Goal: Information Seeking & Learning: Learn about a topic

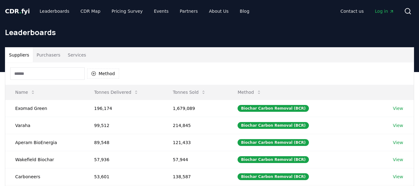
click at [44, 58] on button "Purchasers" at bounding box center [48, 54] width 31 height 15
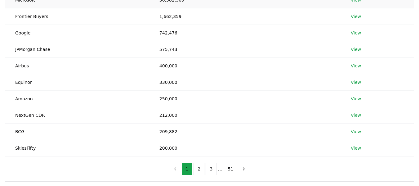
scroll to position [124, 0]
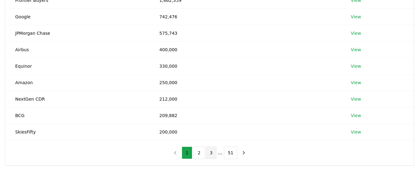
click at [209, 153] on button "3" at bounding box center [211, 152] width 11 height 12
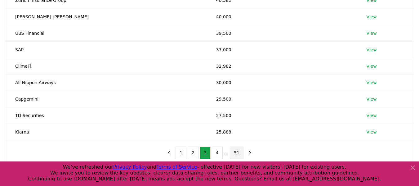
click at [237, 151] on button "51" at bounding box center [237, 152] width 14 height 12
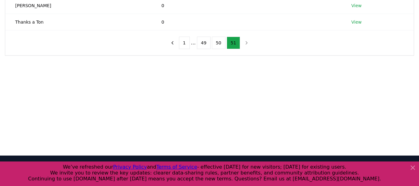
scroll to position [62, 0]
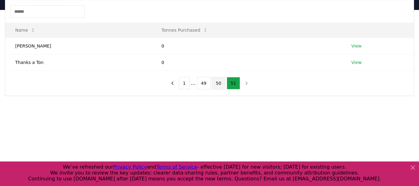
click at [220, 84] on button "50" at bounding box center [219, 83] width 14 height 12
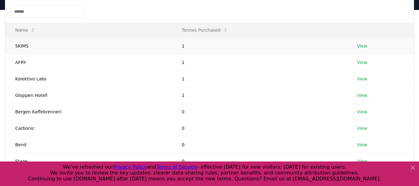
click at [361, 46] on link "View" at bounding box center [362, 46] width 10 height 6
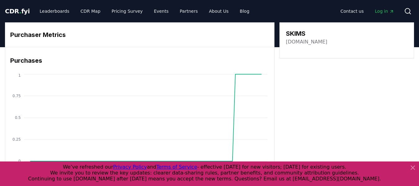
click at [296, 43] on link "[DOMAIN_NAME]" at bounding box center [307, 41] width 42 height 7
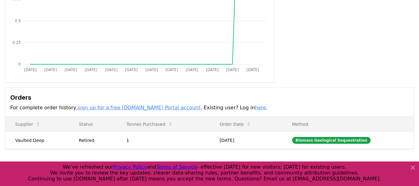
scroll to position [155, 0]
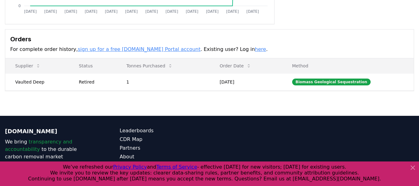
click at [414, 168] on icon at bounding box center [412, 167] width 7 height 7
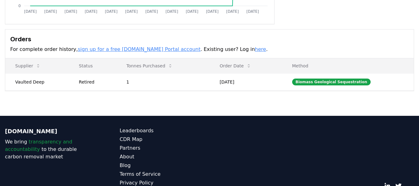
click at [237, 121] on div "CDR.fyi We bring transparency and accountability to the durable carbon removal …" at bounding box center [209, 165] width 419 height 99
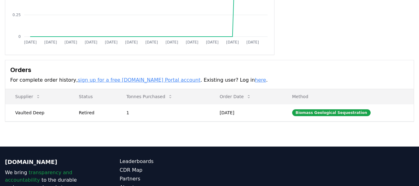
scroll to position [124, 0]
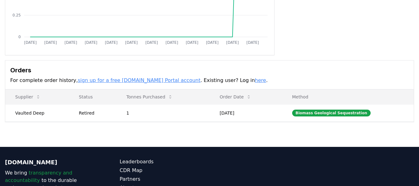
click at [235, 123] on div "Purchaser Metrics Purchases Jan 2019 Aug 2019 Mar 2020 Oct 2020 May 2021 Dec 20…" at bounding box center [209, 35] width 419 height 224
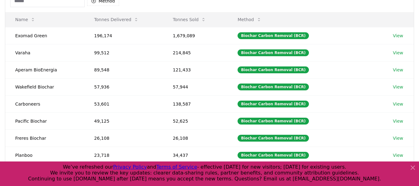
scroll to position [62, 0]
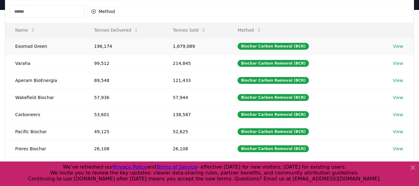
click at [394, 45] on link "View" at bounding box center [398, 46] width 10 height 6
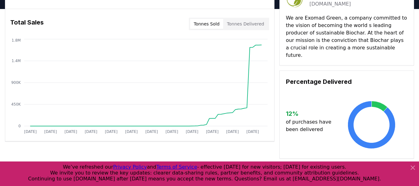
scroll to position [62, 0]
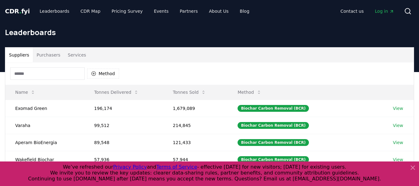
click at [54, 56] on button "Purchasers" at bounding box center [48, 54] width 31 height 15
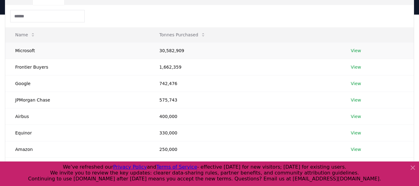
scroll to position [62, 0]
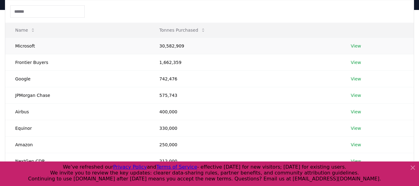
click at [370, 0] on html "CDR . fyi Leaderboards CDR Map Pricing Survey Events Partners About Us Blog Con…" at bounding box center [209, 154] width 419 height 433
click at [354, 50] on td "View" at bounding box center [377, 46] width 73 height 16
click at [353, 47] on link "View" at bounding box center [356, 46] width 10 height 6
